Goal: Transaction & Acquisition: Purchase product/service

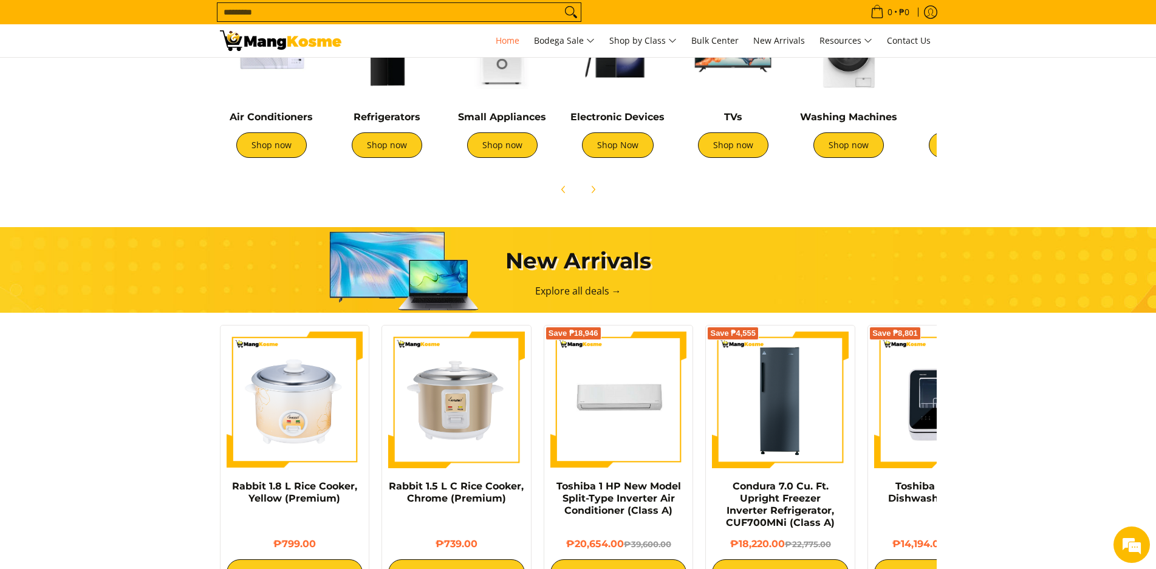
scroll to position [365, 0]
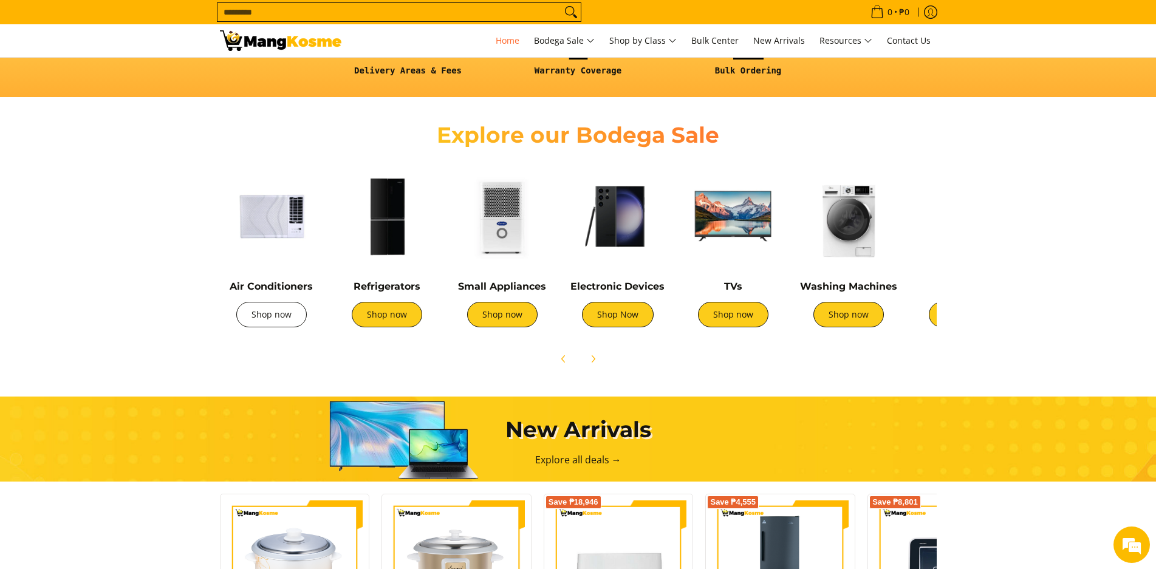
click at [270, 318] on link "Shop now" at bounding box center [271, 315] width 70 height 26
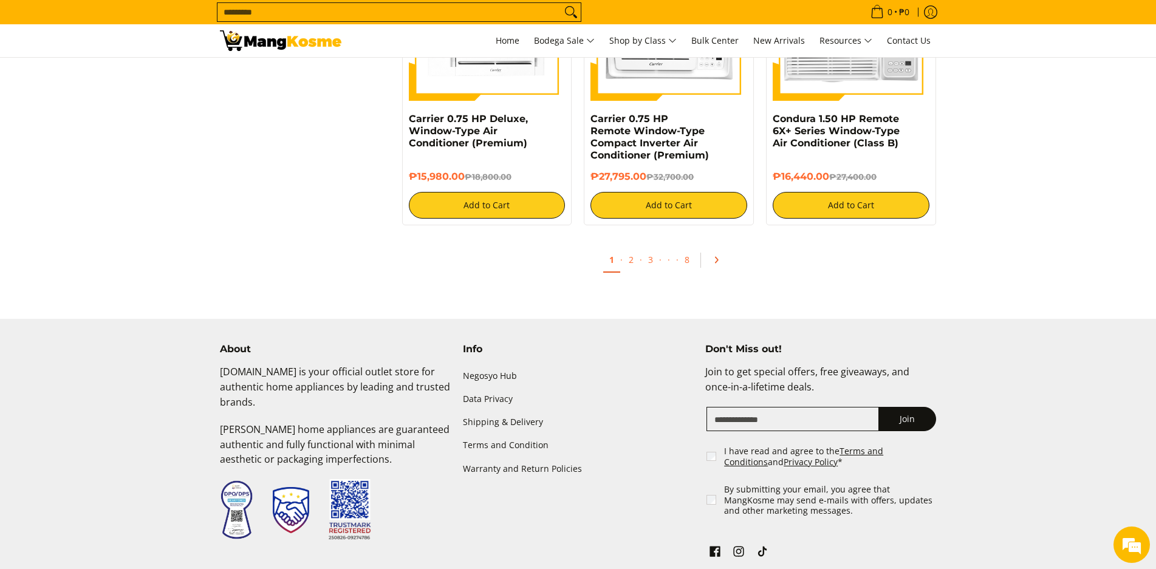
click at [717, 262] on icon "Pagination" at bounding box center [717, 260] width 2 height 5
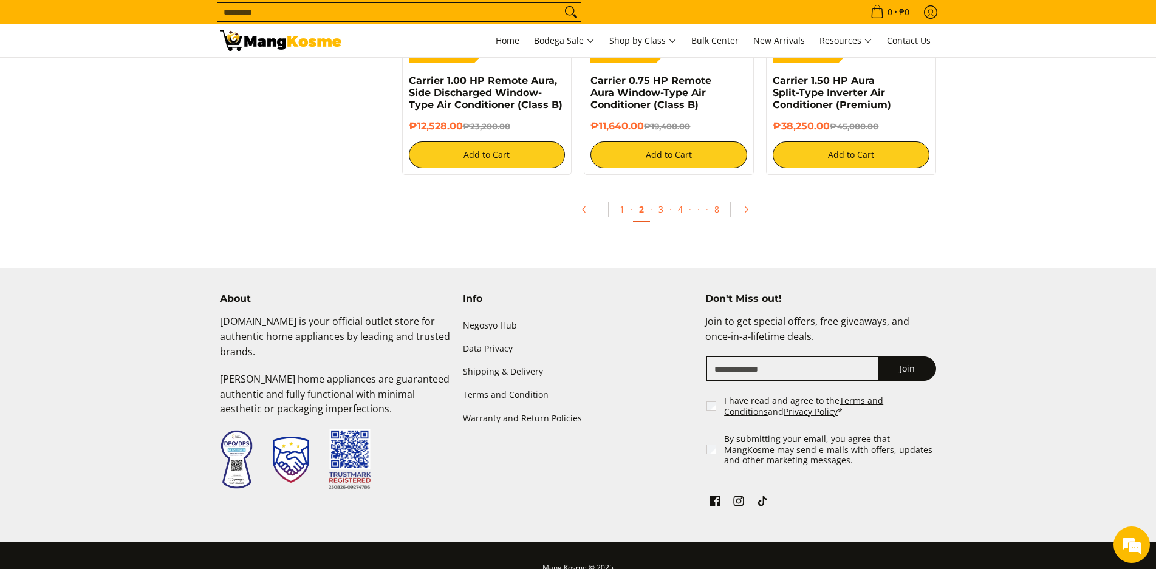
scroll to position [2424, 0]
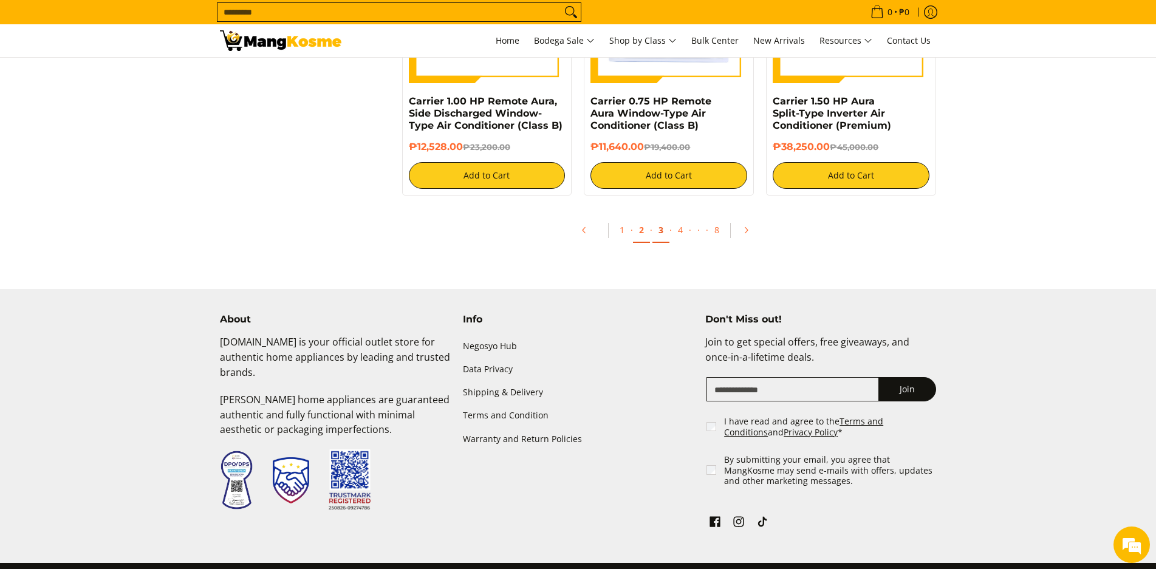
click at [663, 231] on link "3" at bounding box center [661, 230] width 17 height 25
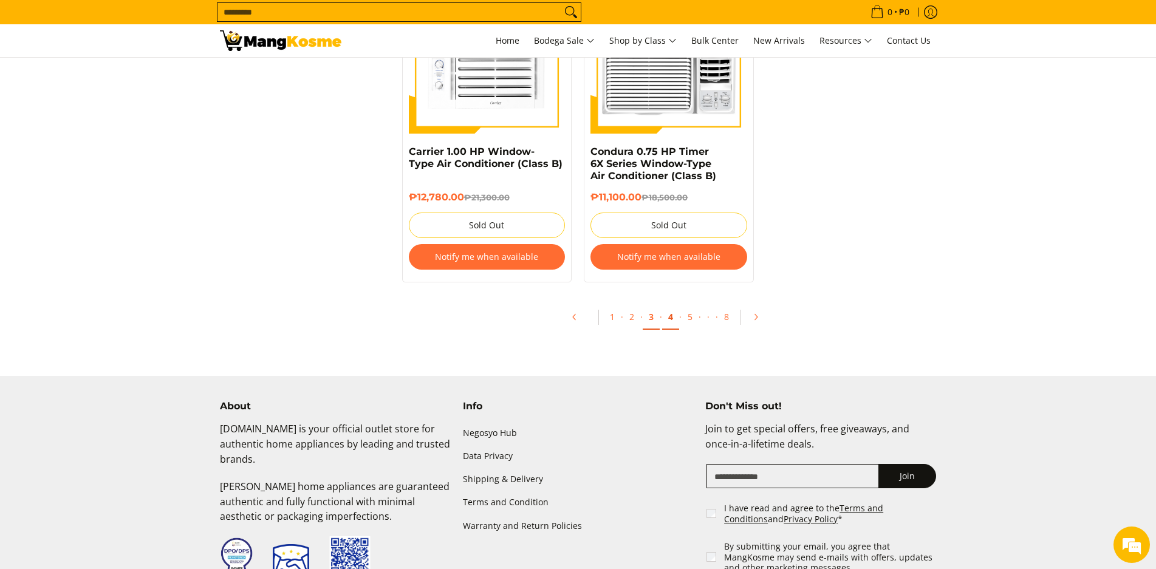
click at [667, 306] on link "4" at bounding box center [670, 317] width 17 height 25
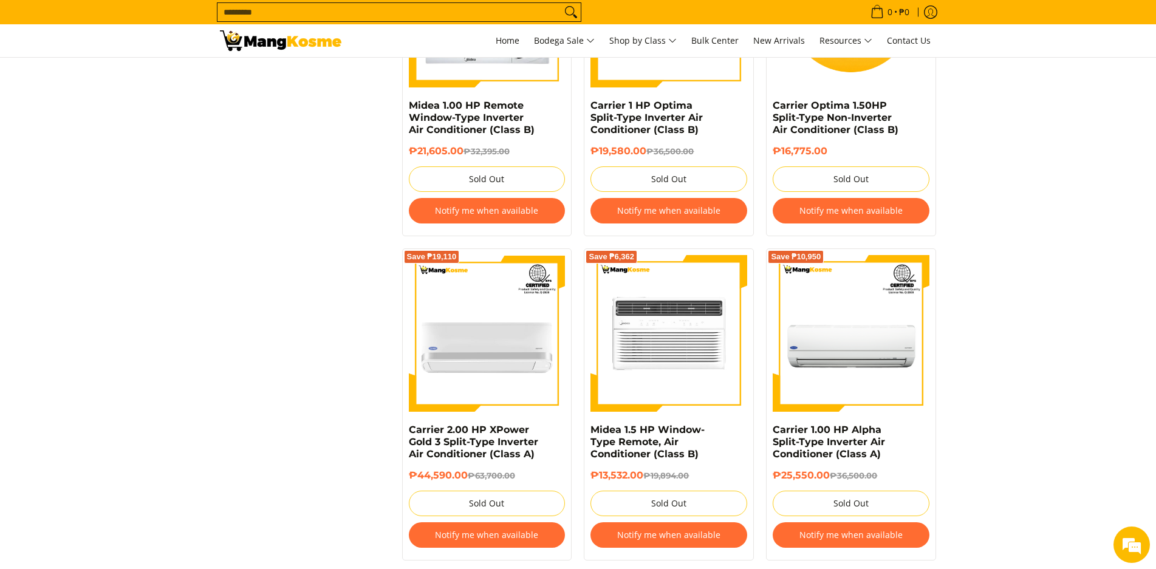
scroll to position [2370, 0]
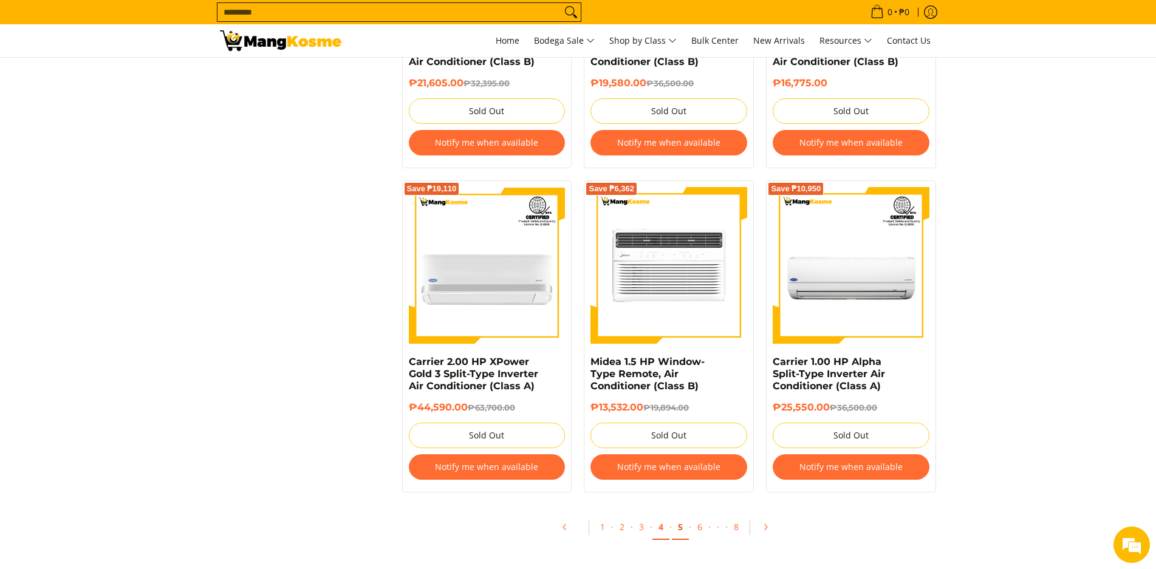
click at [680, 527] on link "5" at bounding box center [680, 527] width 17 height 25
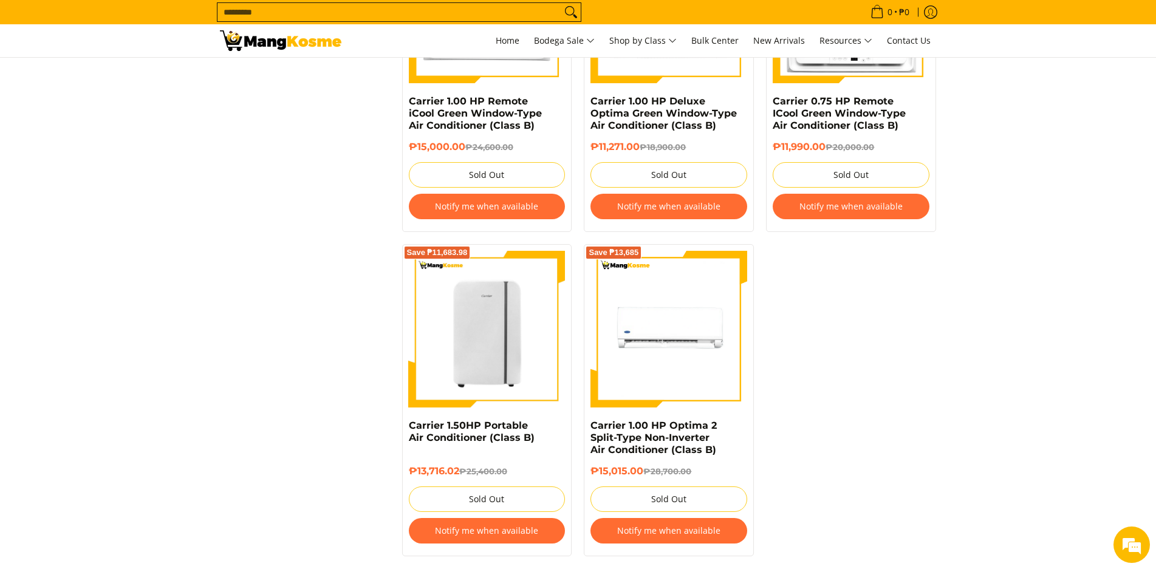
scroll to position [2613, 0]
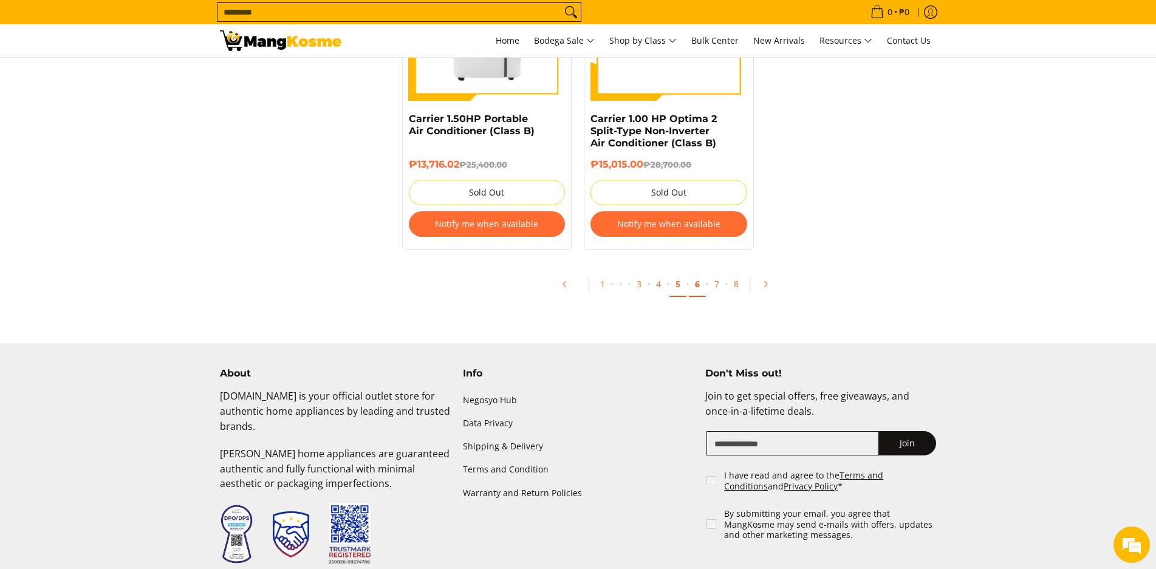
click at [697, 285] on link "6" at bounding box center [697, 284] width 17 height 25
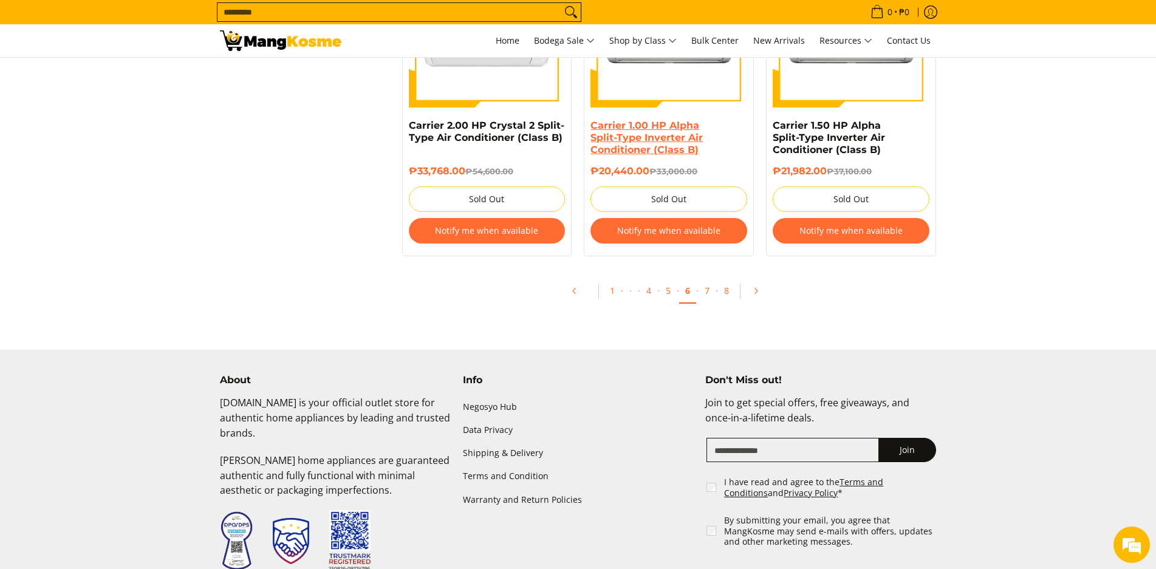
scroll to position [2642, 0]
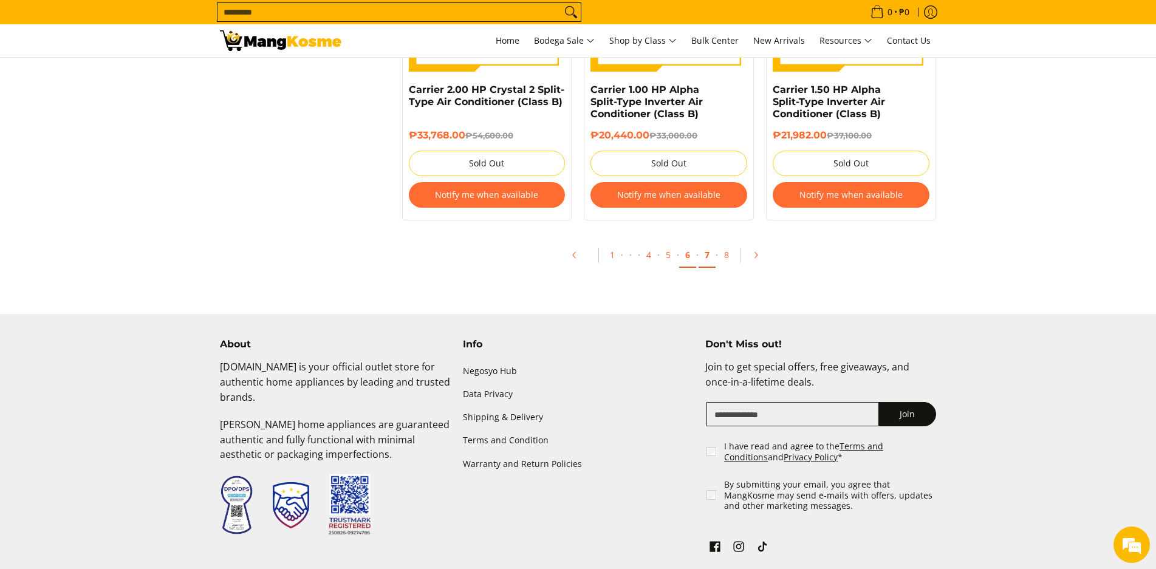
click at [702, 257] on link "7" at bounding box center [707, 255] width 17 height 25
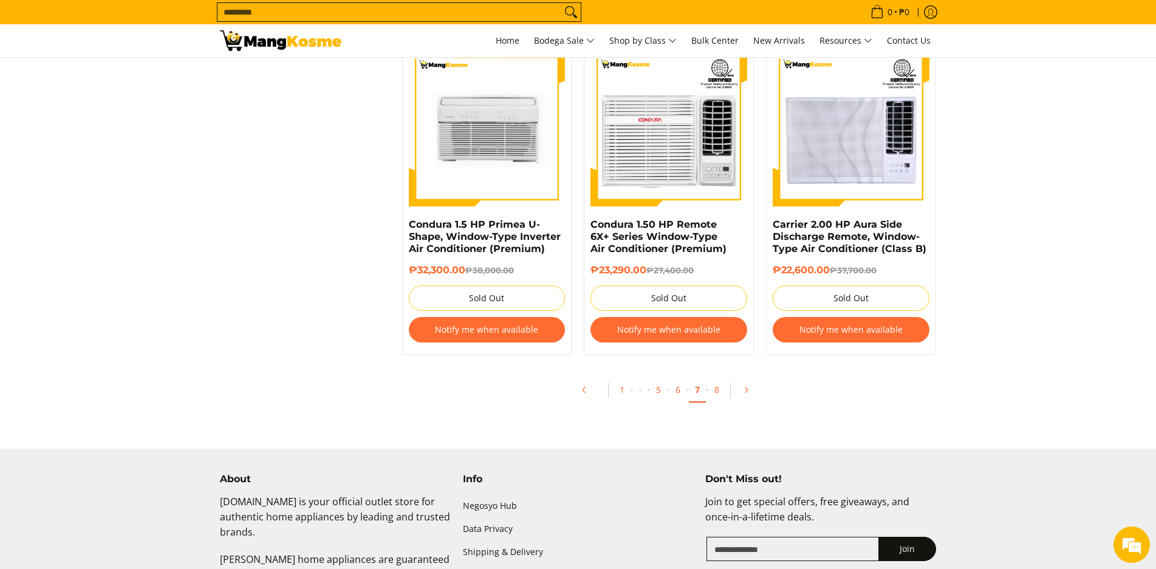
scroll to position [2613, 0]
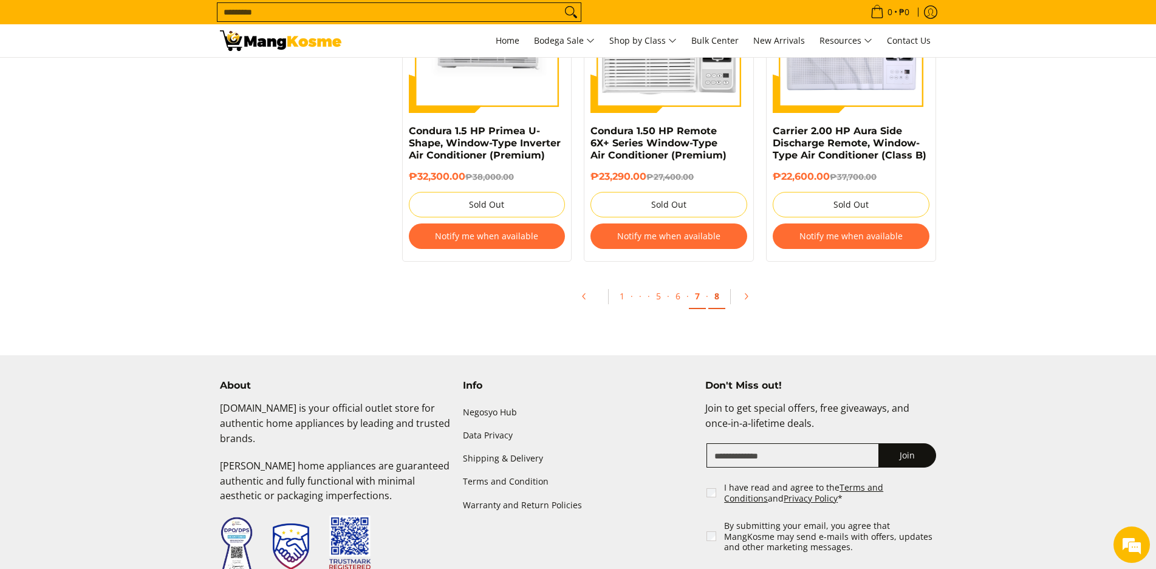
click at [717, 298] on link "8" at bounding box center [716, 296] width 17 height 25
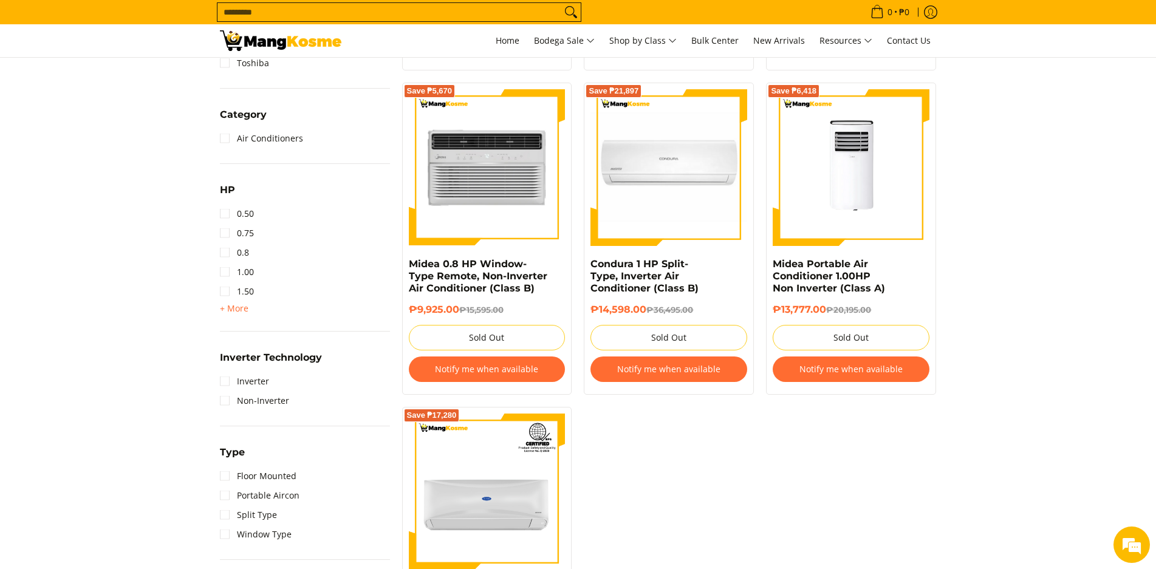
scroll to position [547, 0]
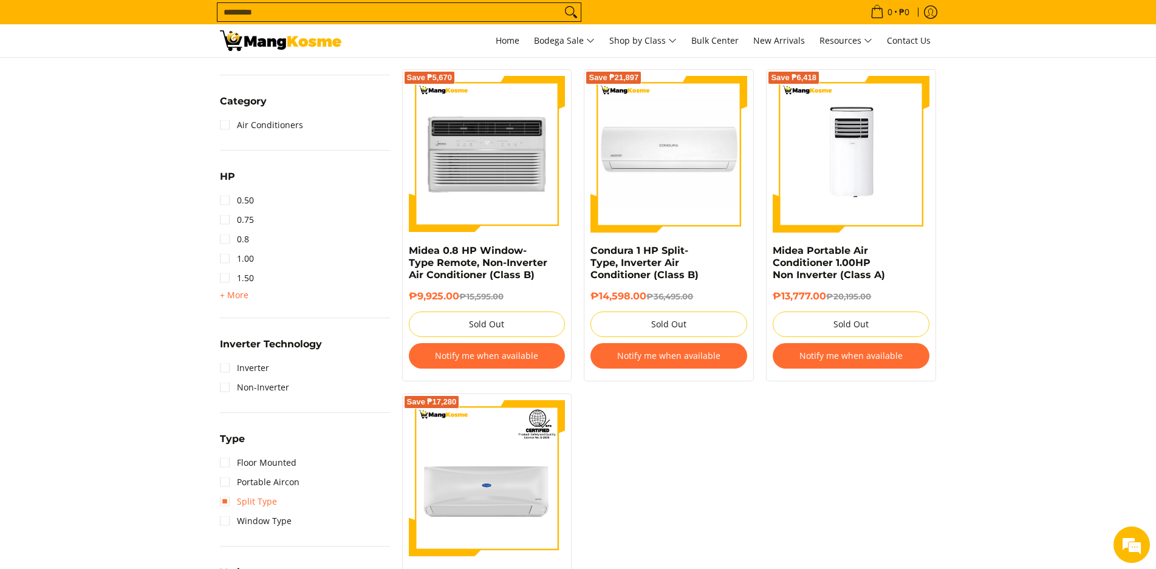
click at [248, 508] on link "Split Type" at bounding box center [248, 501] width 57 height 19
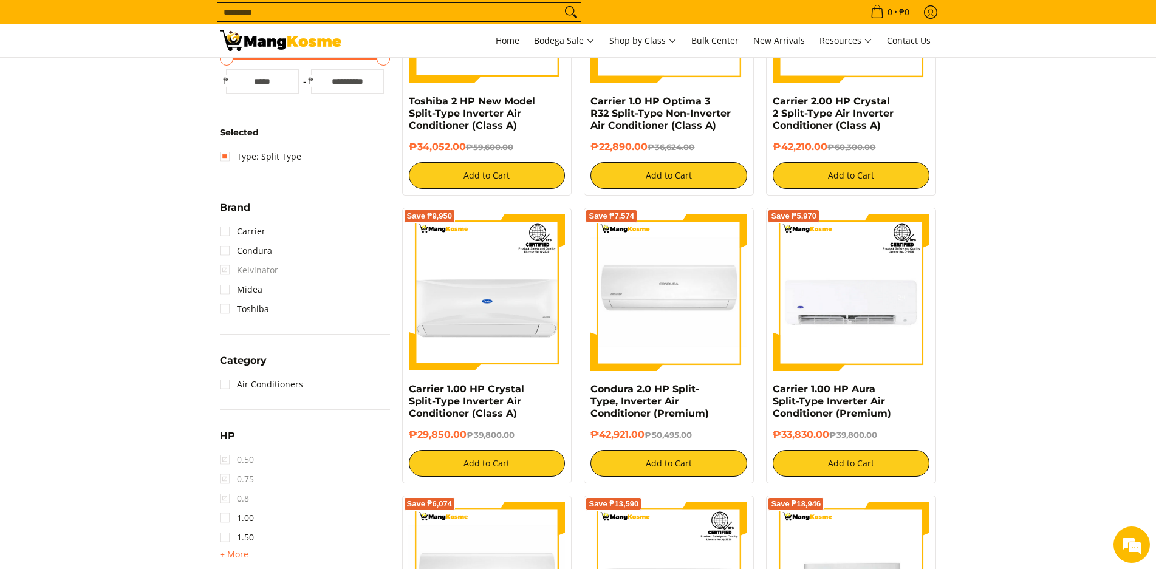
scroll to position [354, 0]
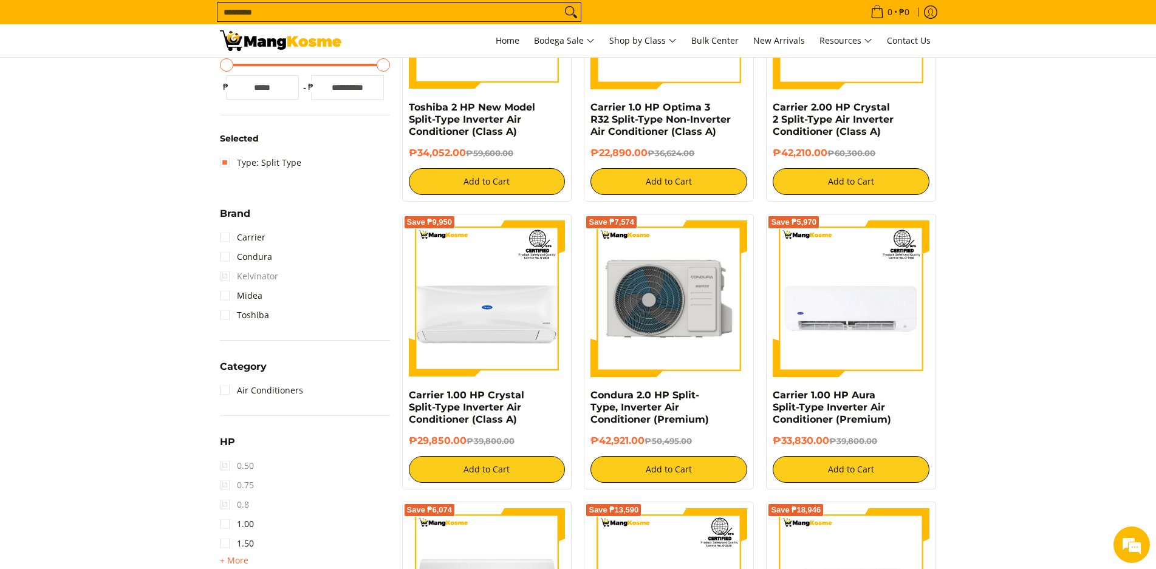
click at [656, 301] on img at bounding box center [669, 299] width 157 height 157
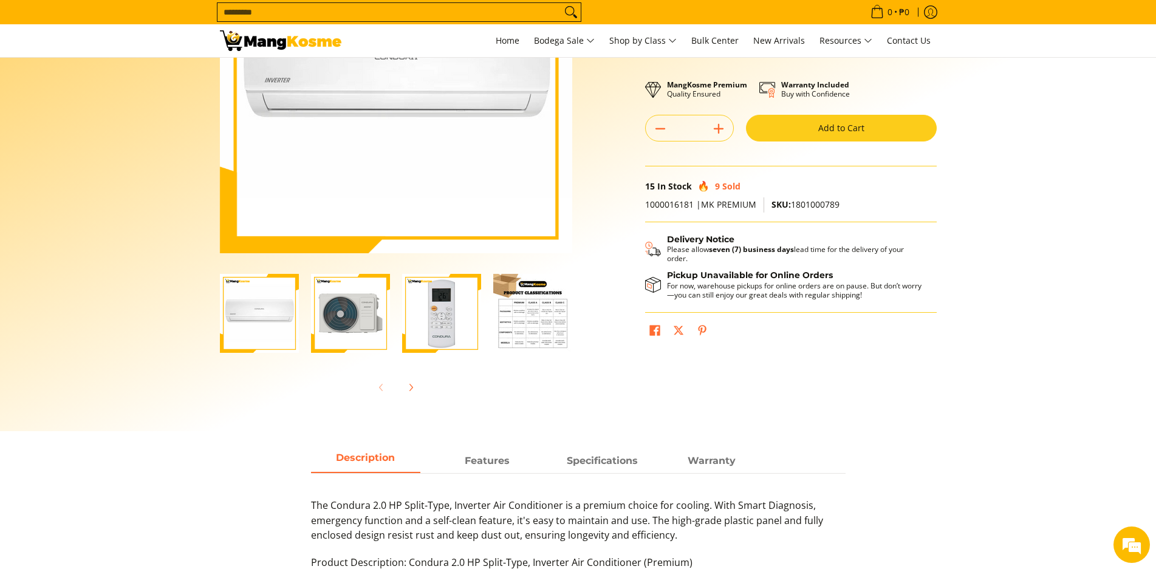
scroll to position [182, 0]
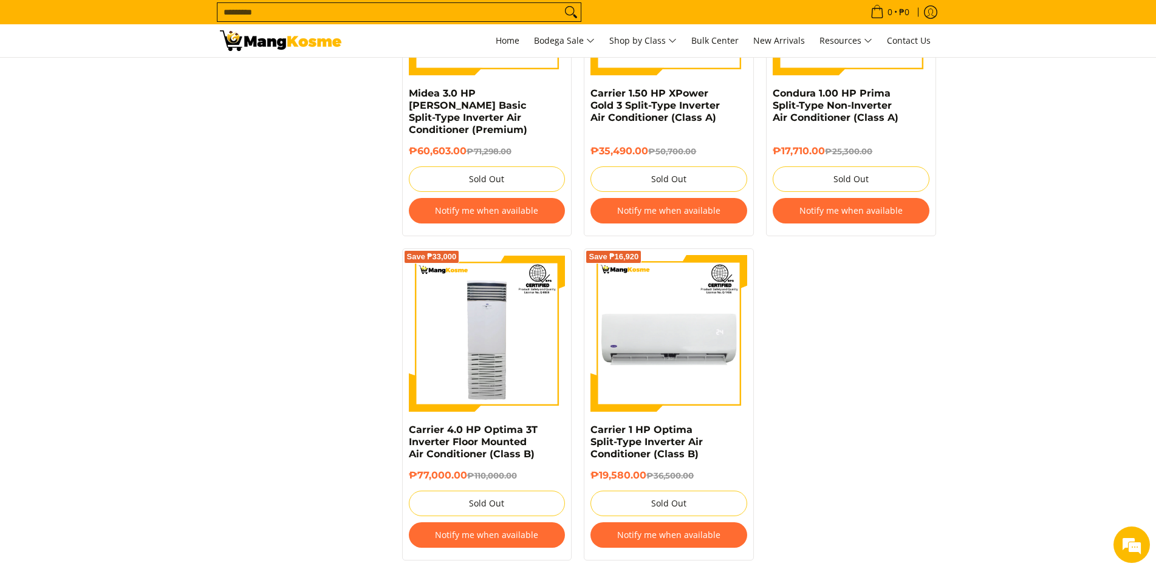
scroll to position [2116, 0]
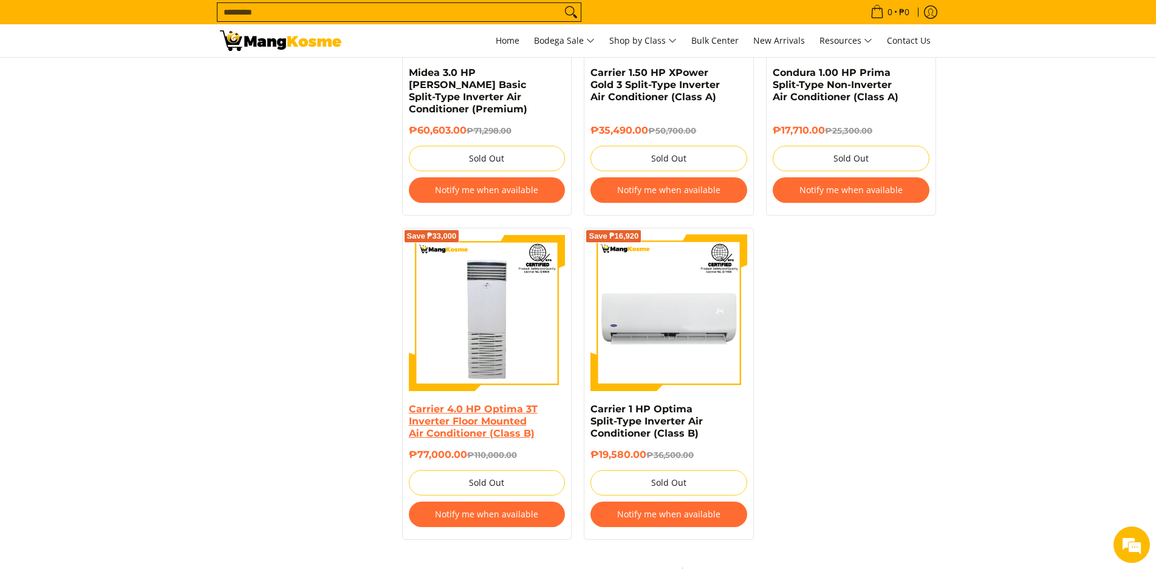
click at [488, 410] on link "Carrier 4.0 HP Optima 3T Inverter Floor Mounted Air Conditioner (Class B)" at bounding box center [473, 421] width 129 height 36
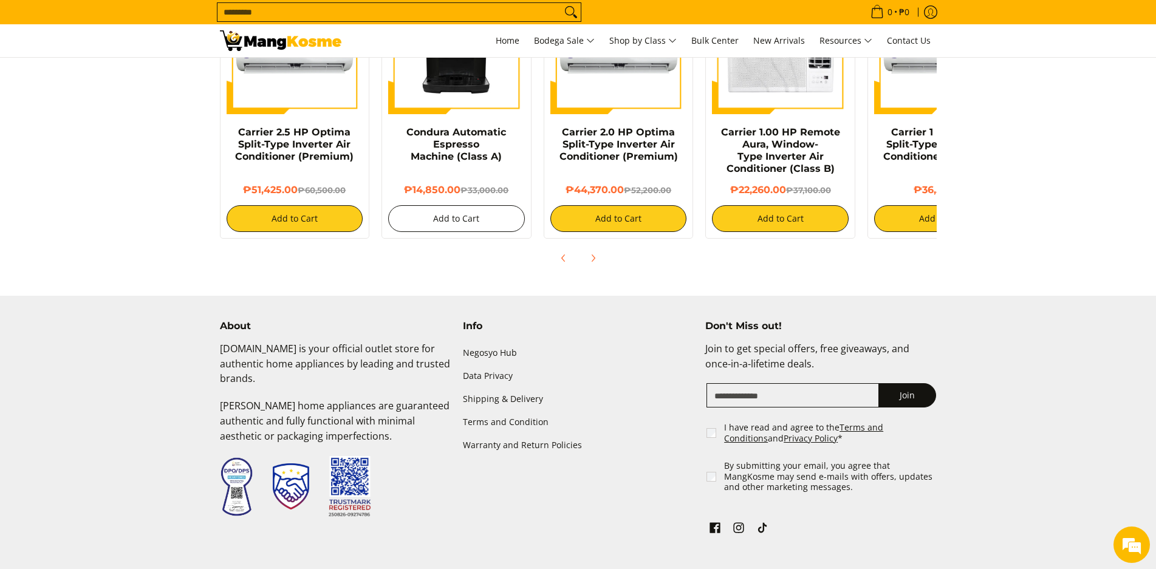
scroll to position [1029, 0]
